Goal: Entertainment & Leisure: Consume media (video, audio)

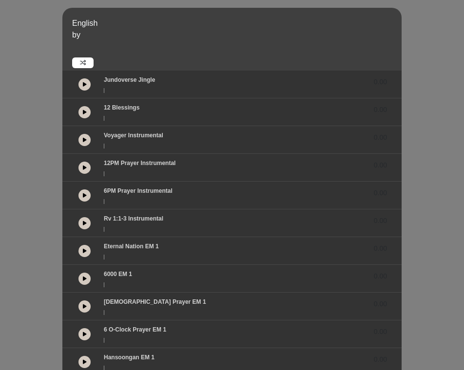
click at [87, 141] on button at bounding box center [84, 140] width 12 height 12
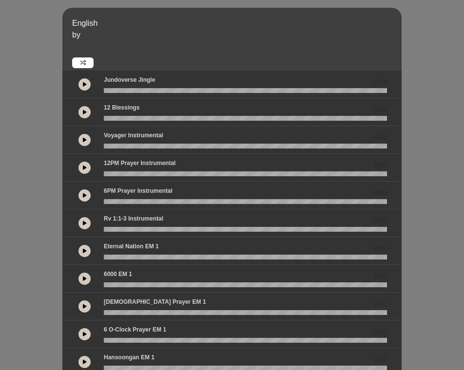
click at [87, 138] on button at bounding box center [84, 140] width 12 height 12
click at [111, 146] on wave at bounding box center [245, 146] width 283 height 5
click at [85, 140] on button at bounding box center [84, 140] width 12 height 12
drag, startPoint x: 112, startPoint y: 144, endPoint x: 81, endPoint y: 148, distance: 31.3
click at [81, 148] on div "00:04" at bounding box center [231, 140] width 321 height 18
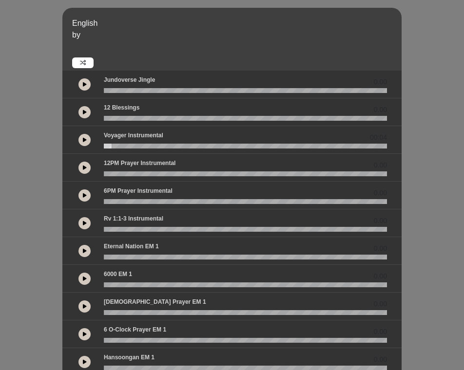
click at [84, 138] on icon at bounding box center [85, 139] width 4 height 5
click at [108, 149] on div "00:05" at bounding box center [231, 140] width 339 height 28
drag, startPoint x: 117, startPoint y: 145, endPoint x: 101, endPoint y: 146, distance: 16.1
click at [101, 146] on div at bounding box center [245, 146] width 295 height 5
click at [164, 159] on p "12PM Prayer Instrumental" at bounding box center [140, 163] width 72 height 9
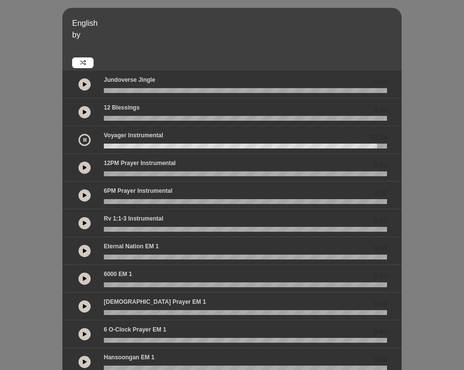
click at [296, 8] on div "English by" at bounding box center [231, 39] width 339 height 63
click at [83, 171] on button at bounding box center [84, 168] width 12 height 12
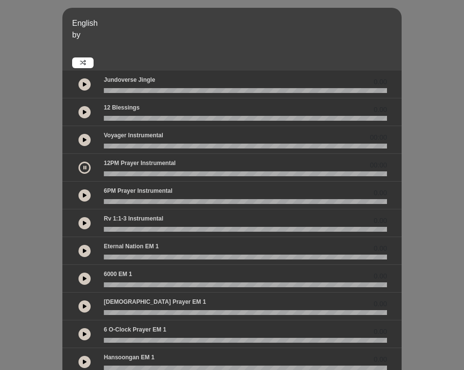
click at [89, 142] on button at bounding box center [84, 140] width 12 height 12
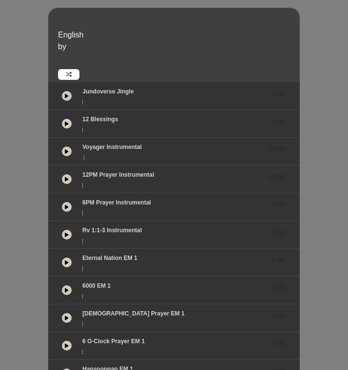
click at [66, 150] on button at bounding box center [67, 152] width 10 height 10
click at [69, 154] on button at bounding box center [67, 152] width 18 height 18
